Goal: Register for event/course

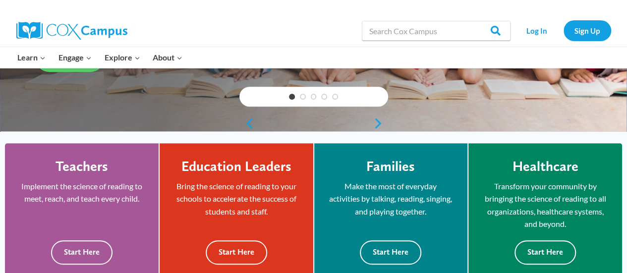
scroll to position [201, 0]
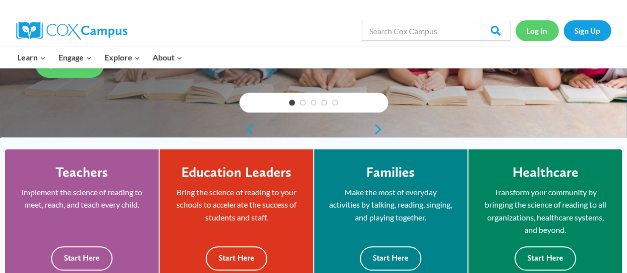
click at [542, 35] on link "Log In" at bounding box center [537, 30] width 43 height 20
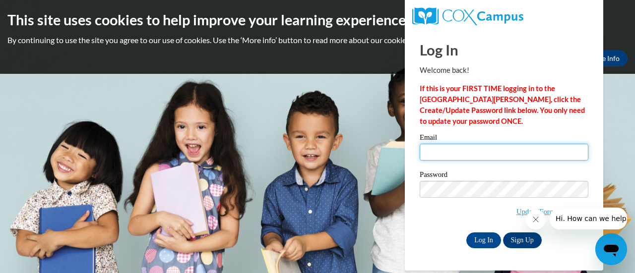
type input "perla.westmoreland@rusd.org"
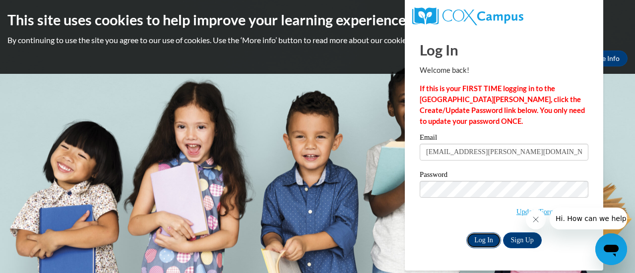
click at [486, 240] on input "Log In" at bounding box center [483, 241] width 35 height 16
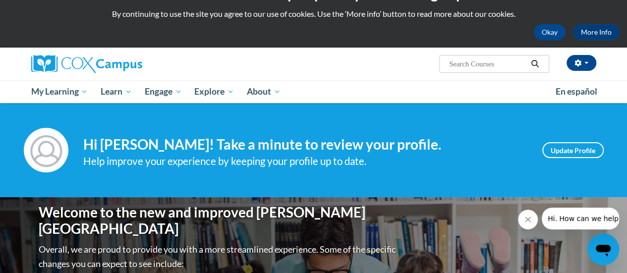
scroll to position [26, 0]
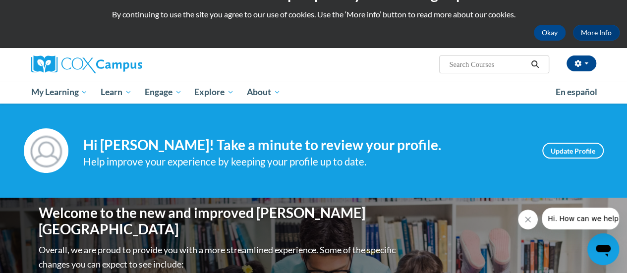
click at [478, 67] on input "Search..." at bounding box center [487, 65] width 79 height 12
type input "reading comprehension"
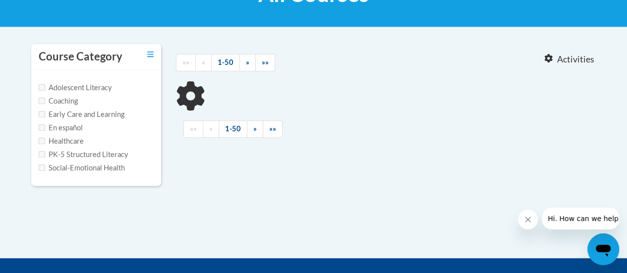
type input "reading comprehension"
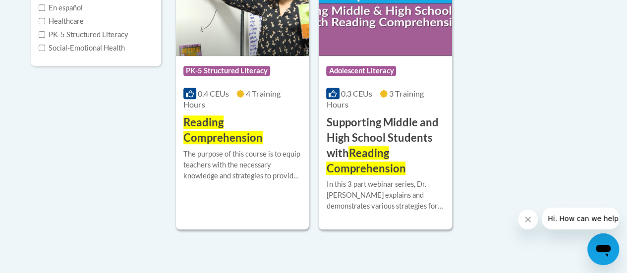
scroll to position [300, 0]
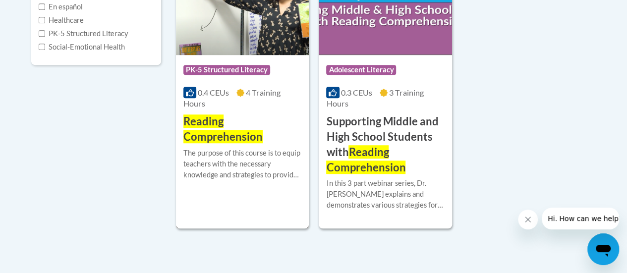
click at [246, 135] on span "Reading Comprehension" at bounding box center [222, 129] width 79 height 29
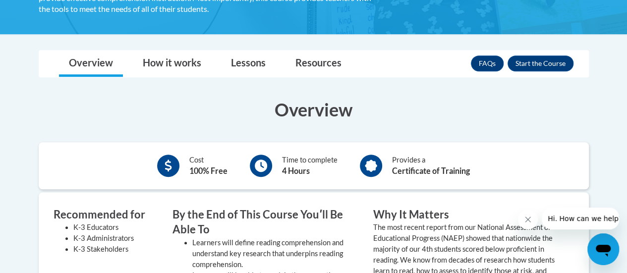
scroll to position [224, 0]
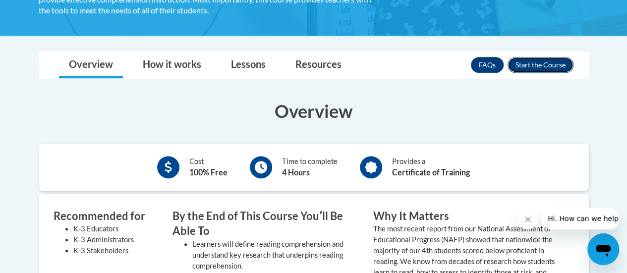
click at [534, 60] on button "Enroll" at bounding box center [541, 65] width 66 height 16
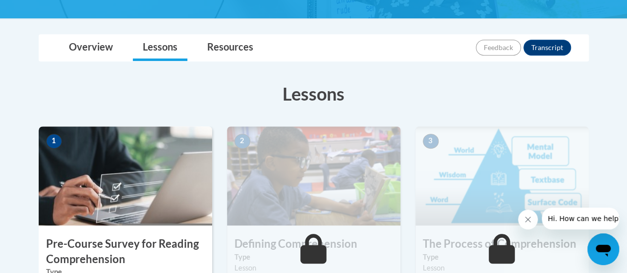
scroll to position [235, 0]
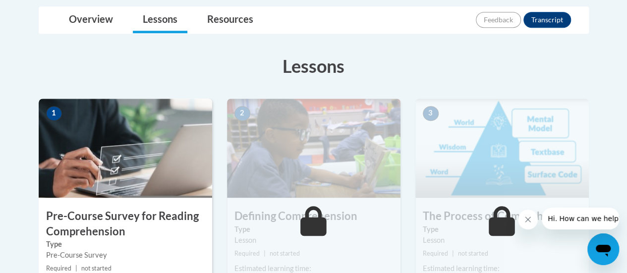
click at [196, 183] on img at bounding box center [126, 148] width 174 height 99
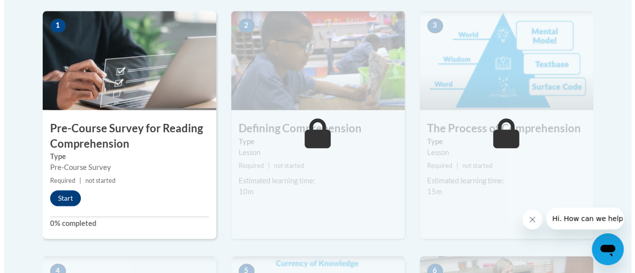
scroll to position [324, 0]
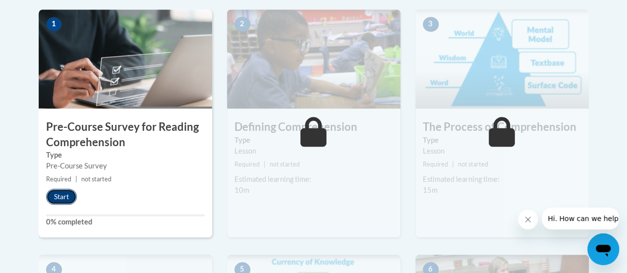
click at [57, 193] on button "Start" at bounding box center [61, 197] width 31 height 16
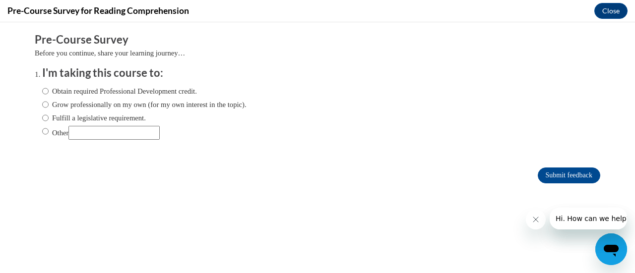
scroll to position [0, 0]
click at [42, 92] on input "Obtain required Professional Development credit." at bounding box center [45, 91] width 6 height 11
radio input "true"
click at [586, 172] on input "Submit feedback" at bounding box center [568, 176] width 62 height 16
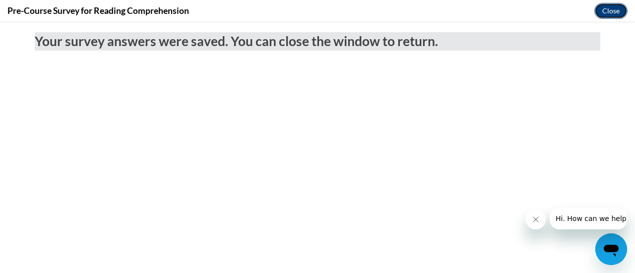
click at [610, 9] on button "Close" at bounding box center [610, 11] width 33 height 16
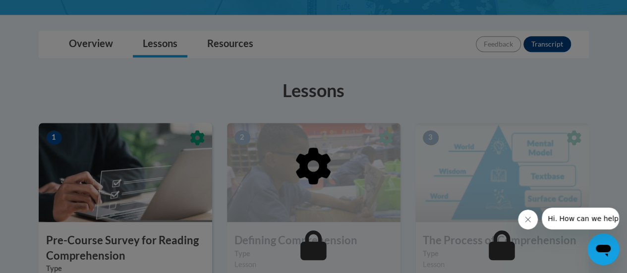
scroll to position [180, 0]
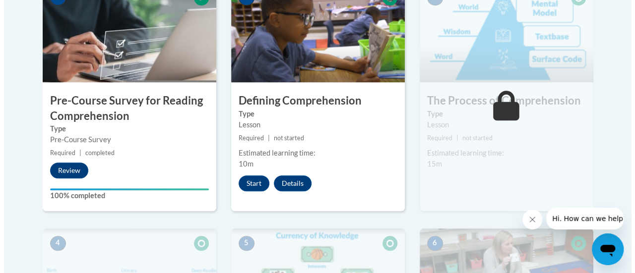
scroll to position [351, 0]
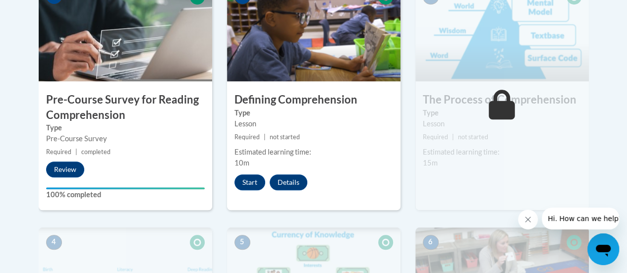
click at [66, 194] on label "100% completed" at bounding box center [125, 194] width 159 height 11
click at [585, 158] on div "Estimated learning time: 15m" at bounding box center [502, 158] width 174 height 22
click at [240, 187] on button "Start" at bounding box center [250, 183] width 31 height 16
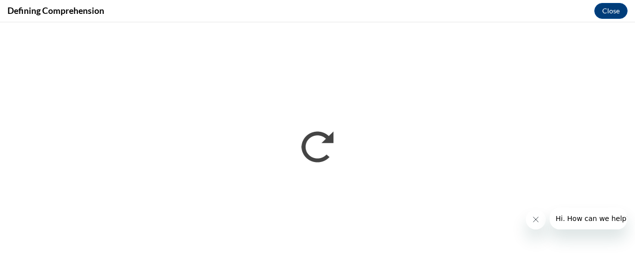
scroll to position [0, 0]
